Goal: Information Seeking & Learning: Learn about a topic

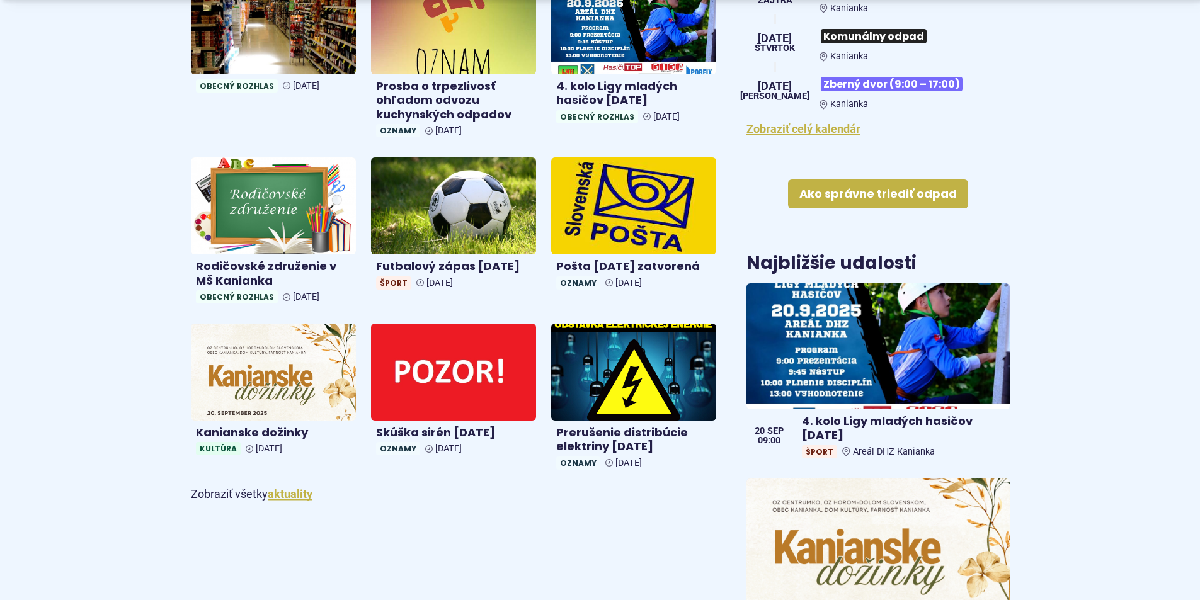
scroll to position [567, 0]
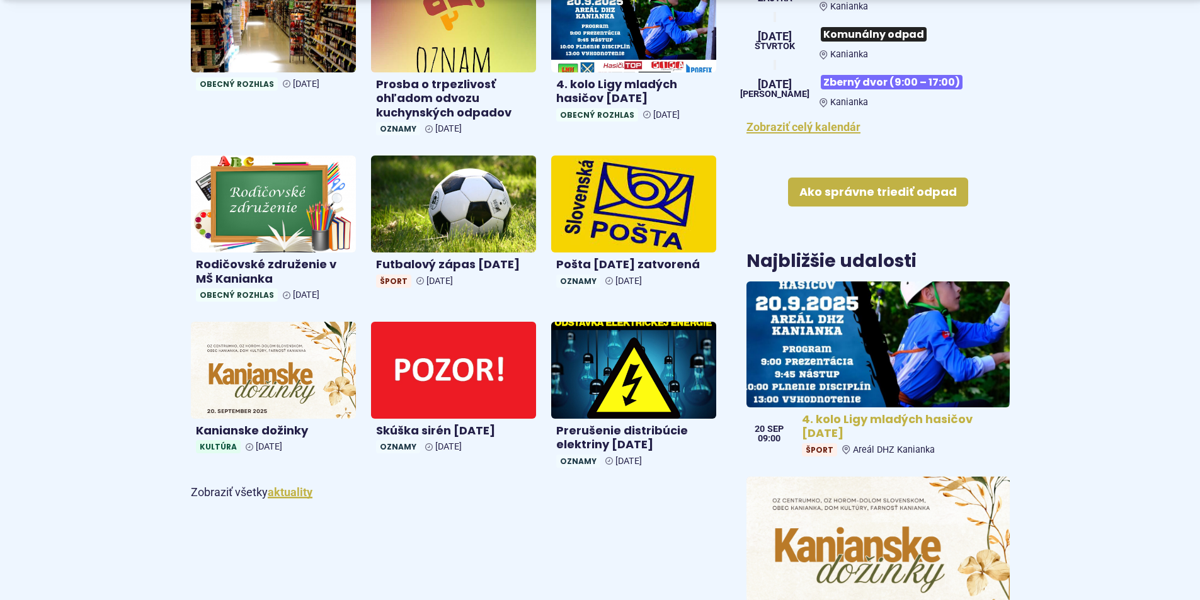
click at [786, 338] on img at bounding box center [878, 344] width 302 height 145
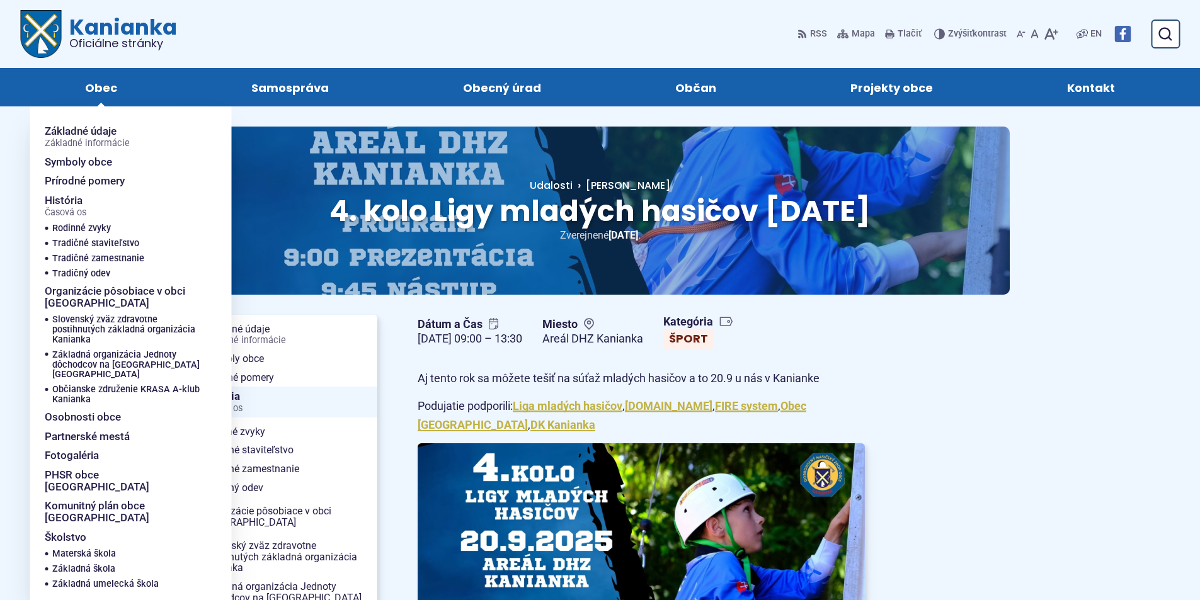
click at [101, 94] on span "Obec" at bounding box center [101, 87] width 32 height 38
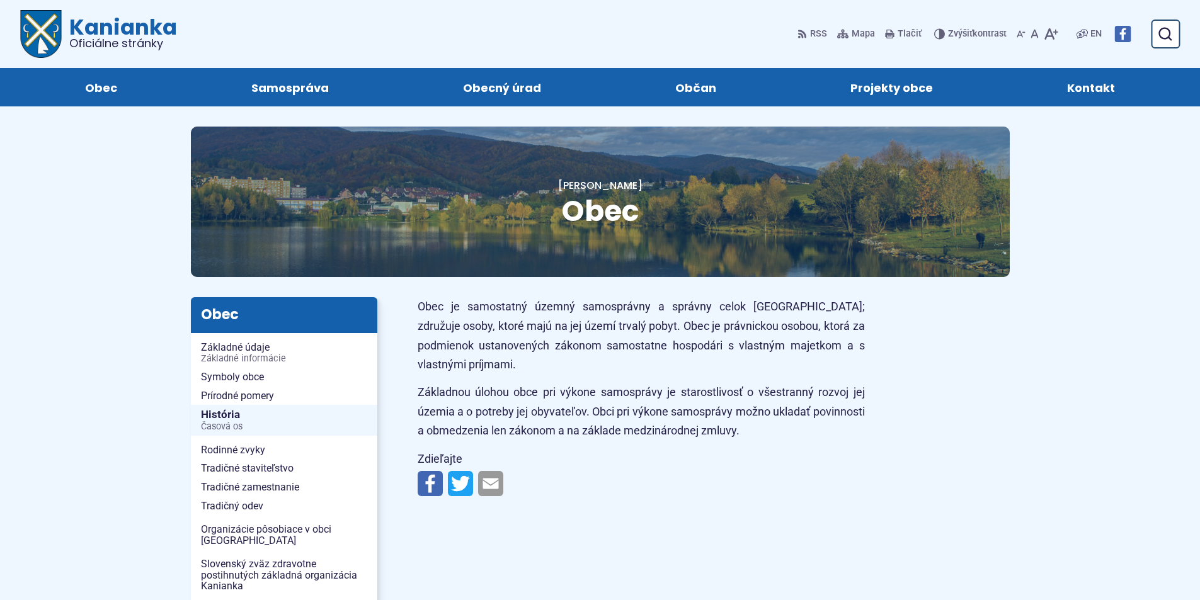
click at [42, 20] on img "Logo Kanianka, prejsť na domovskú stránku." at bounding box center [41, 34] width 42 height 48
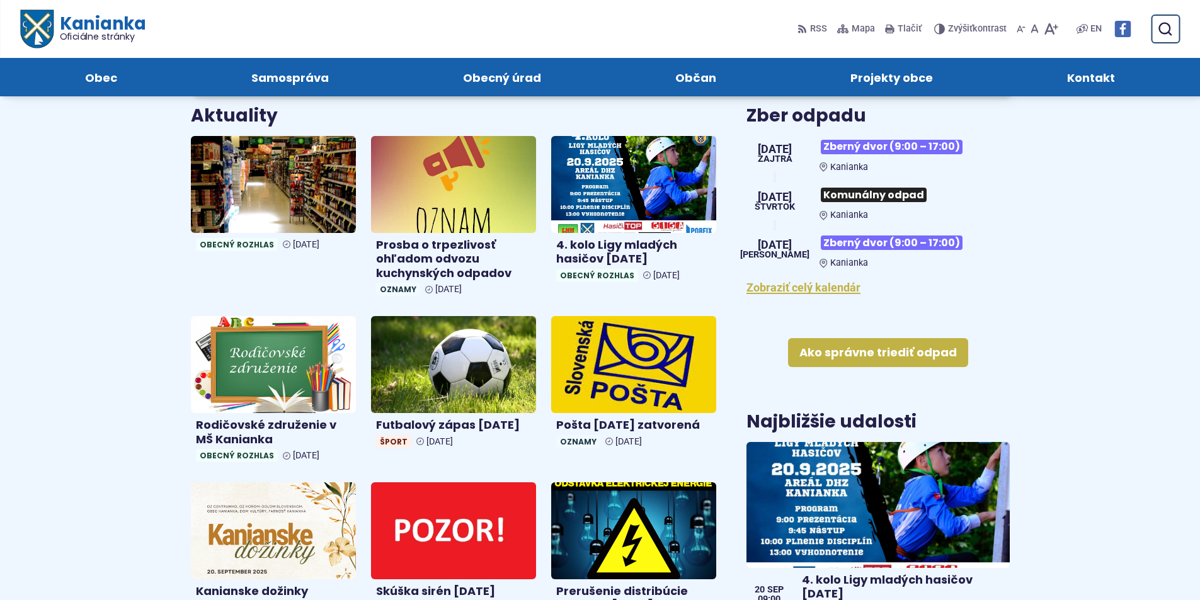
scroll to position [315, 0]
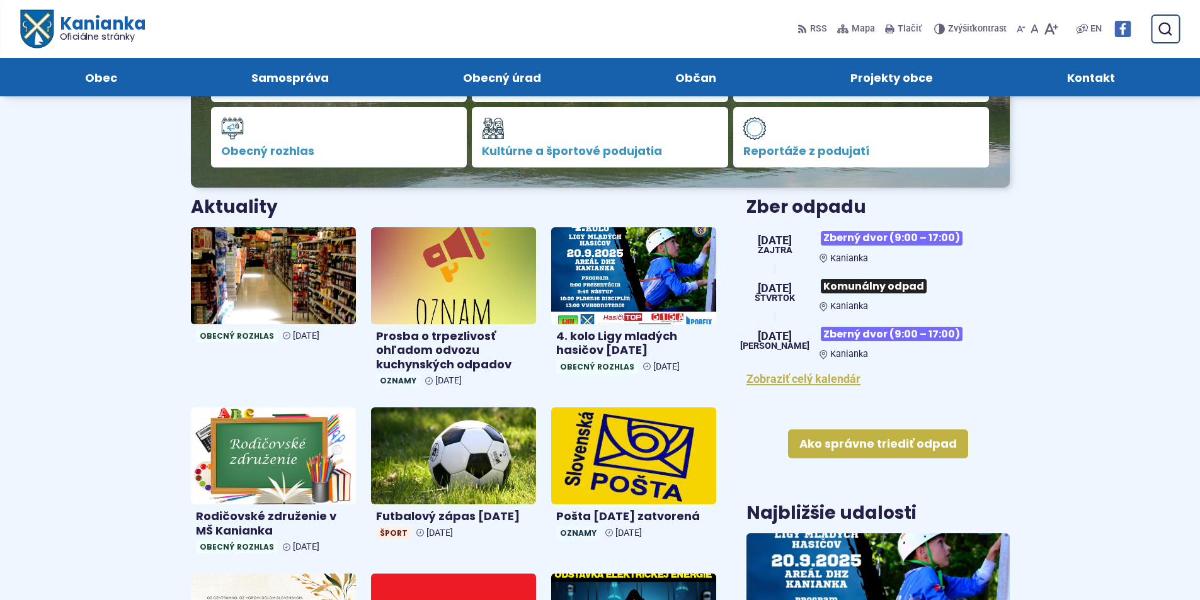
click at [257, 302] on img at bounding box center [273, 276] width 190 height 112
